Goal: Transaction & Acquisition: Purchase product/service

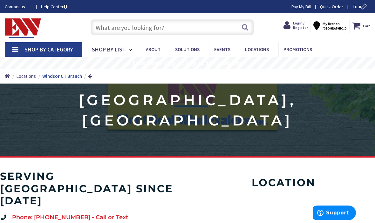
click at [156, 24] on input "text" at bounding box center [173, 27] width 164 height 16
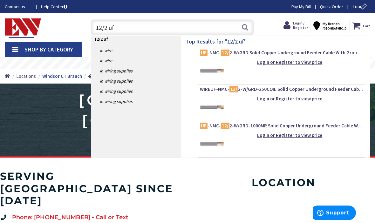
type input "12/2 uf"
click at [245, 27] on button "Search" at bounding box center [245, 27] width 8 height 14
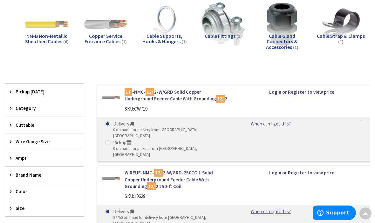
click at [291, 89] on strong "Login or Register to view price" at bounding box center [301, 92] width 65 height 6
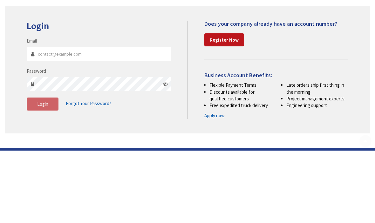
scroll to position [72, 0]
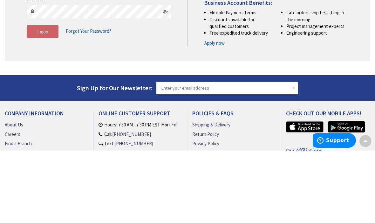
type input "jkinsley1@cox.net"
click at [43, 103] on button "Login" at bounding box center [43, 104] width 32 height 13
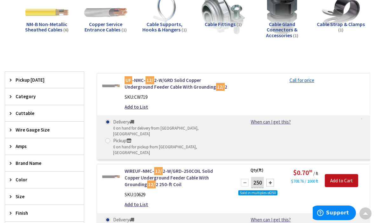
click at [188, 168] on link "WIREUF-NMC- 12/ 2-W/GRD-250COIL Solid Copper Underground Feeder Cable With Grou…" at bounding box center [177, 178] width 104 height 20
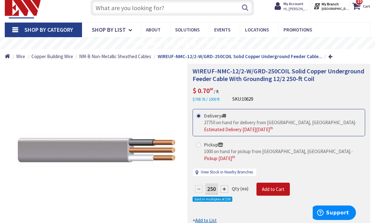
scroll to position [20, 0]
click at [270, 186] on span "Add to Cart" at bounding box center [273, 189] width 23 height 6
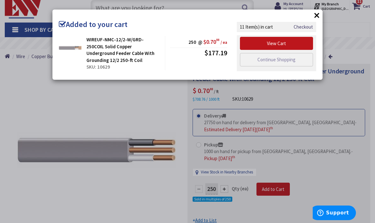
click at [276, 41] on link "View Cart" at bounding box center [276, 43] width 73 height 13
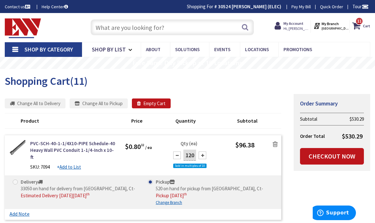
click at [133, 29] on input "text" at bounding box center [173, 27] width 164 height 16
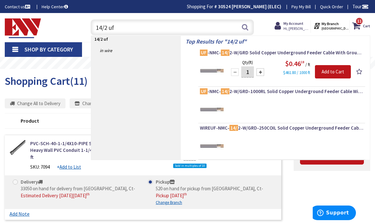
type input "14/2 uf"
click at [243, 28] on button "Search" at bounding box center [245, 27] width 8 height 14
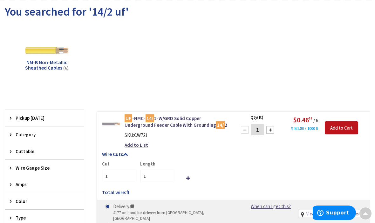
scroll to position [69, 0]
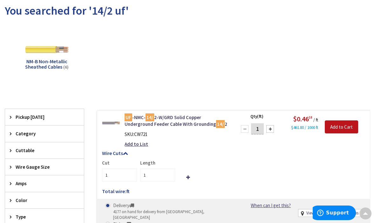
click at [256, 128] on input "1" at bounding box center [257, 128] width 13 height 11
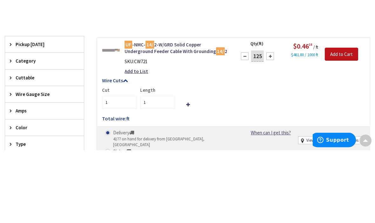
type input "125"
click at [343, 121] on input "Add to Cart" at bounding box center [341, 127] width 33 height 13
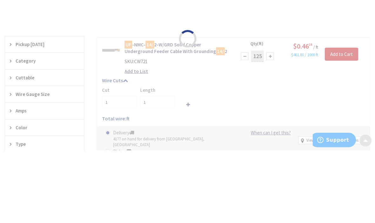
scroll to position [142, 0]
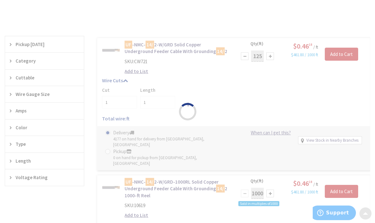
type input "125"
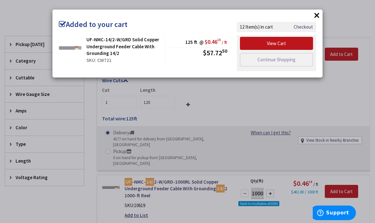
click at [314, 16] on button "×" at bounding box center [317, 15] width 10 height 10
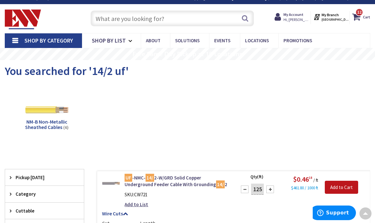
scroll to position [0, 0]
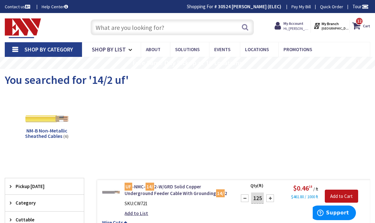
click at [159, 29] on input "text" at bounding box center [173, 27] width 164 height 16
click at [170, 25] on input "text" at bounding box center [173, 27] width 164 height 16
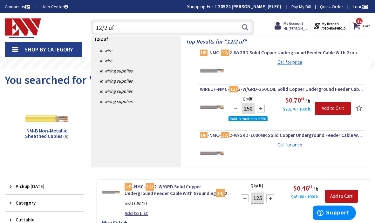
type input "12/2 uf"
click at [243, 26] on button "Search" at bounding box center [245, 27] width 8 height 14
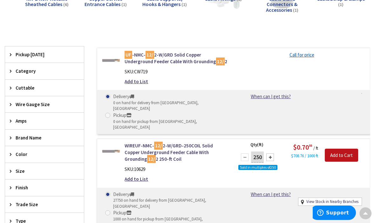
scroll to position [131, 0]
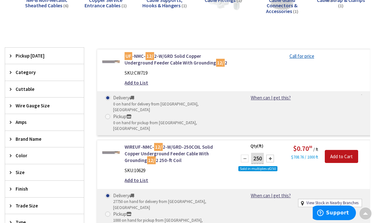
click at [167, 57] on link "UF -NMC- 12/ 2-W/GRD Solid Copper Underground Feeder Cable With Grounding 12/ 2" at bounding box center [177, 60] width 104 height 14
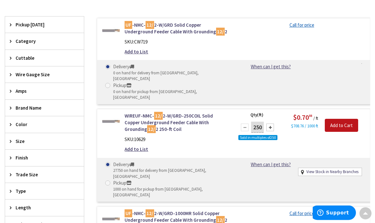
scroll to position [162, 0]
